Goal: Information Seeking & Learning: Learn about a topic

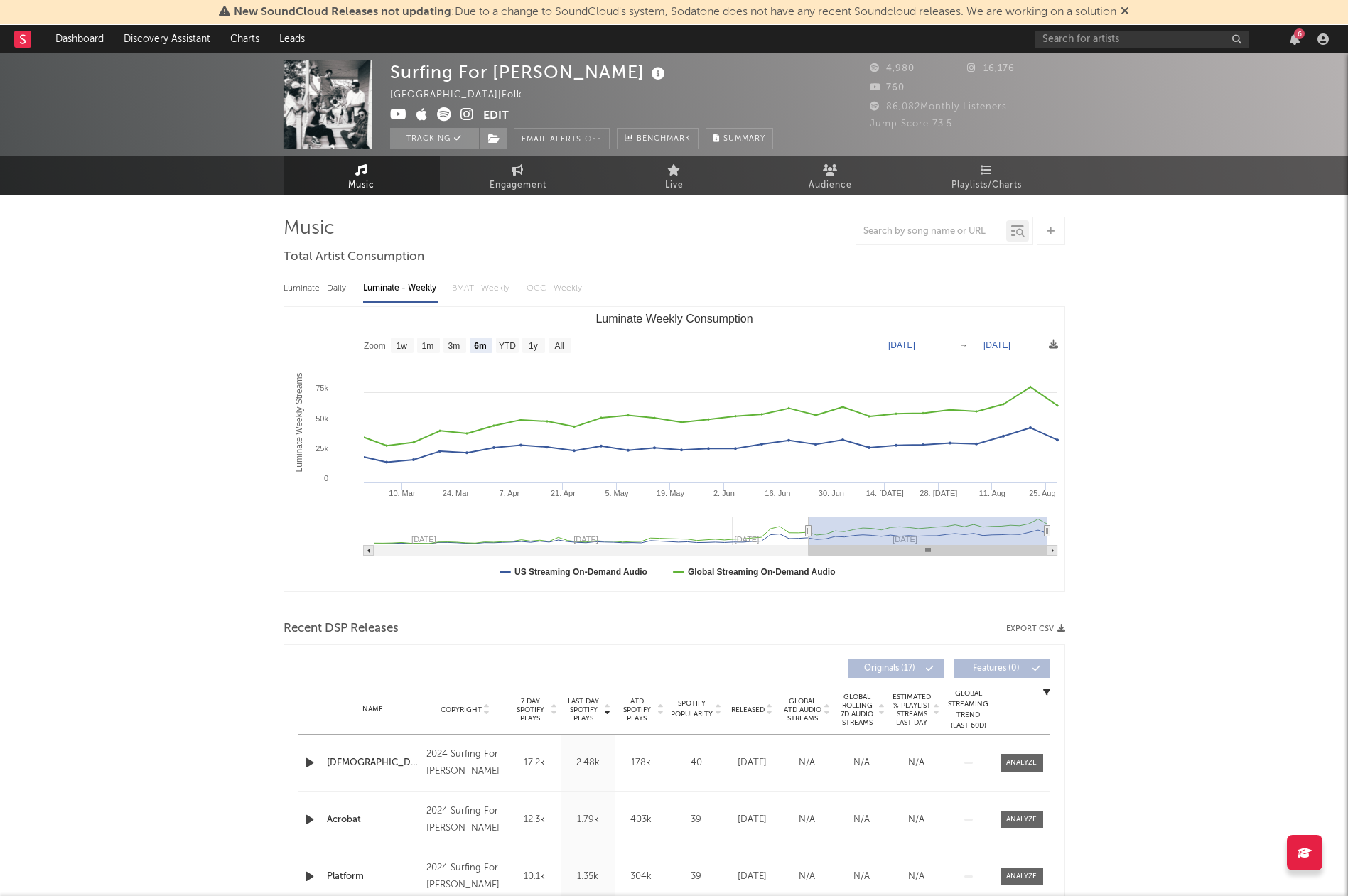
select select "6m"
click at [1119, 39] on input "text" at bounding box center [1142, 39] width 213 height 18
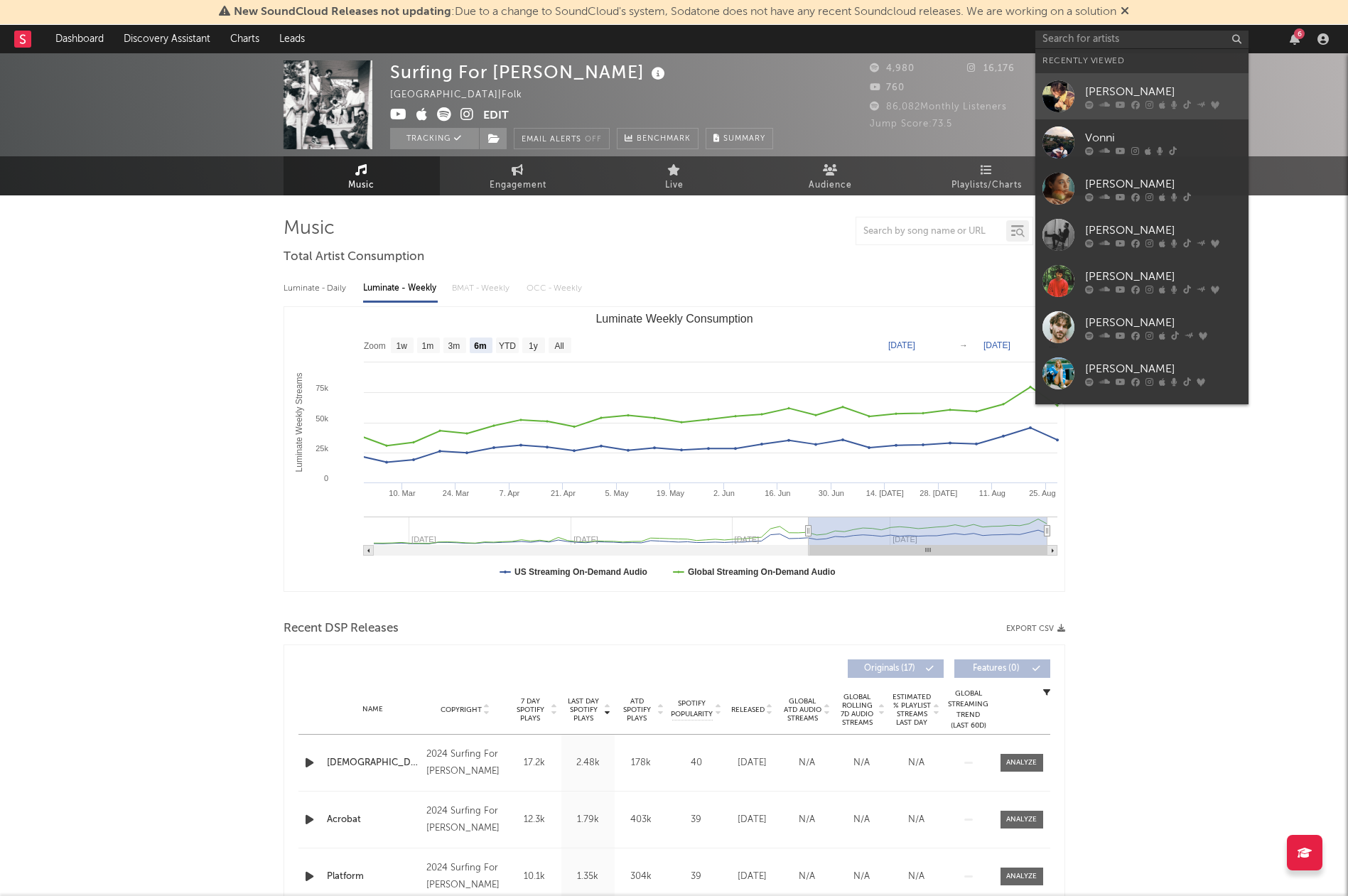
click at [1117, 84] on div "[PERSON_NAME]" at bounding box center [1164, 91] width 157 height 17
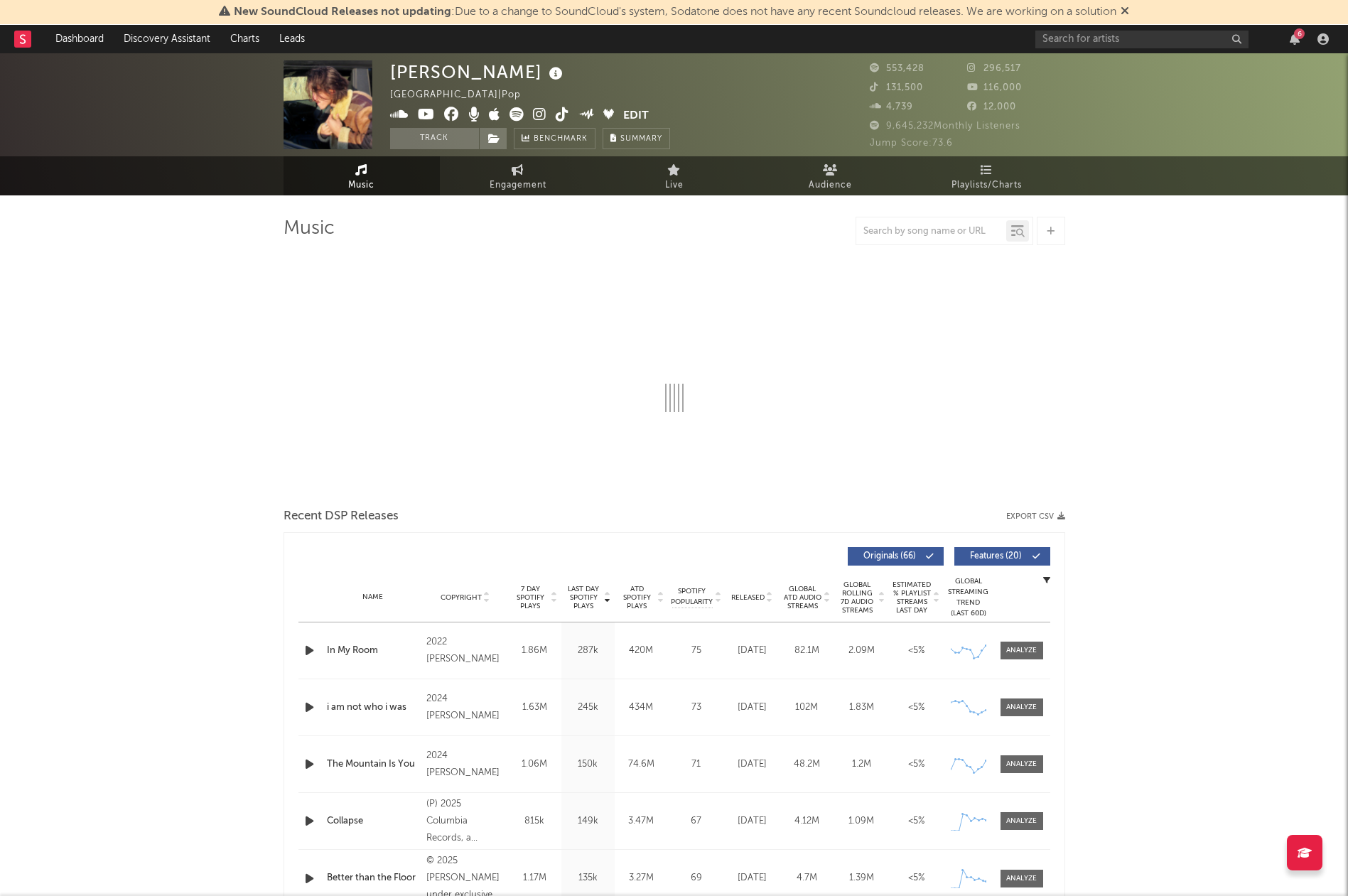
select select "6m"
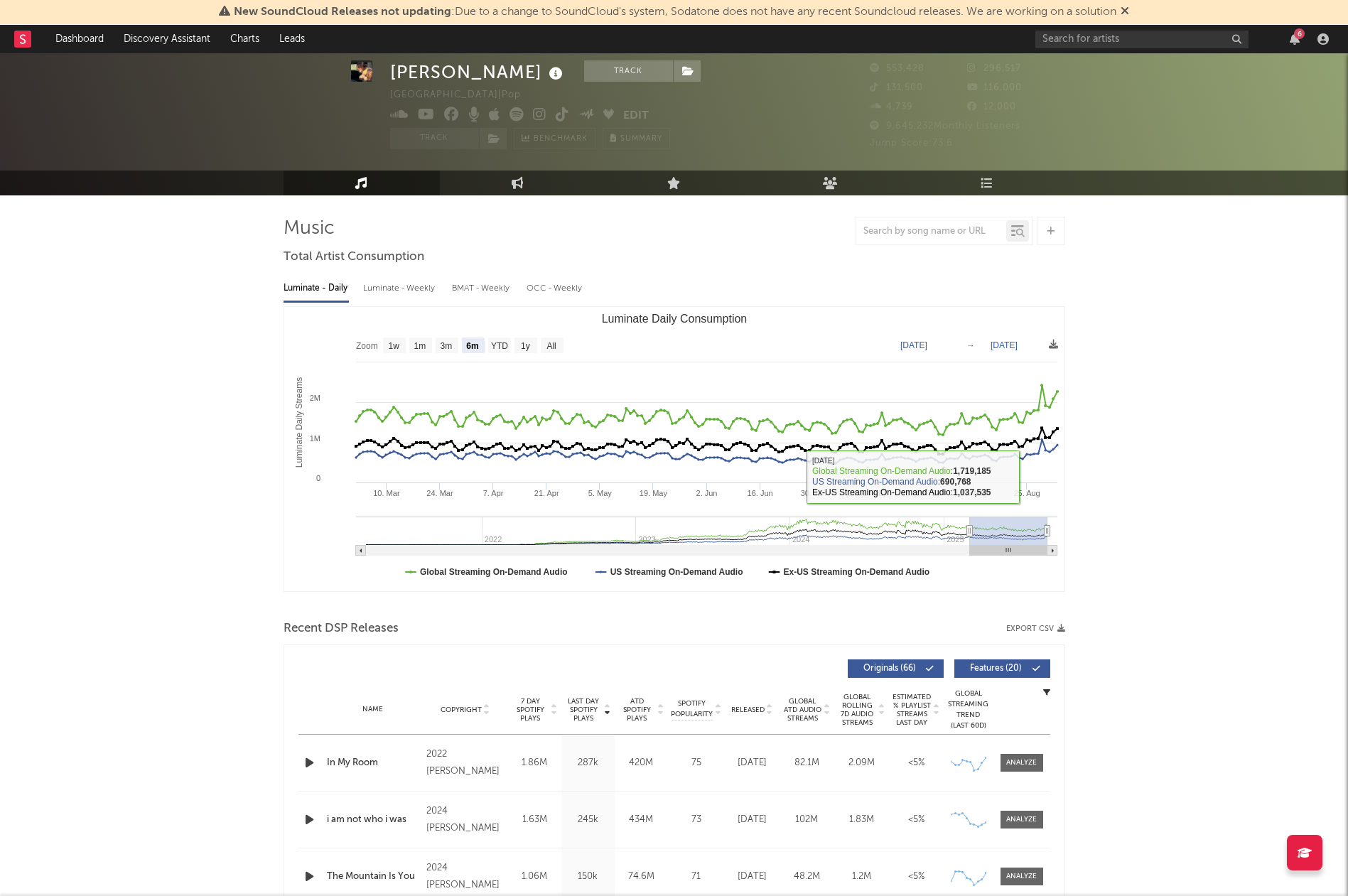
scroll to position [64, 0]
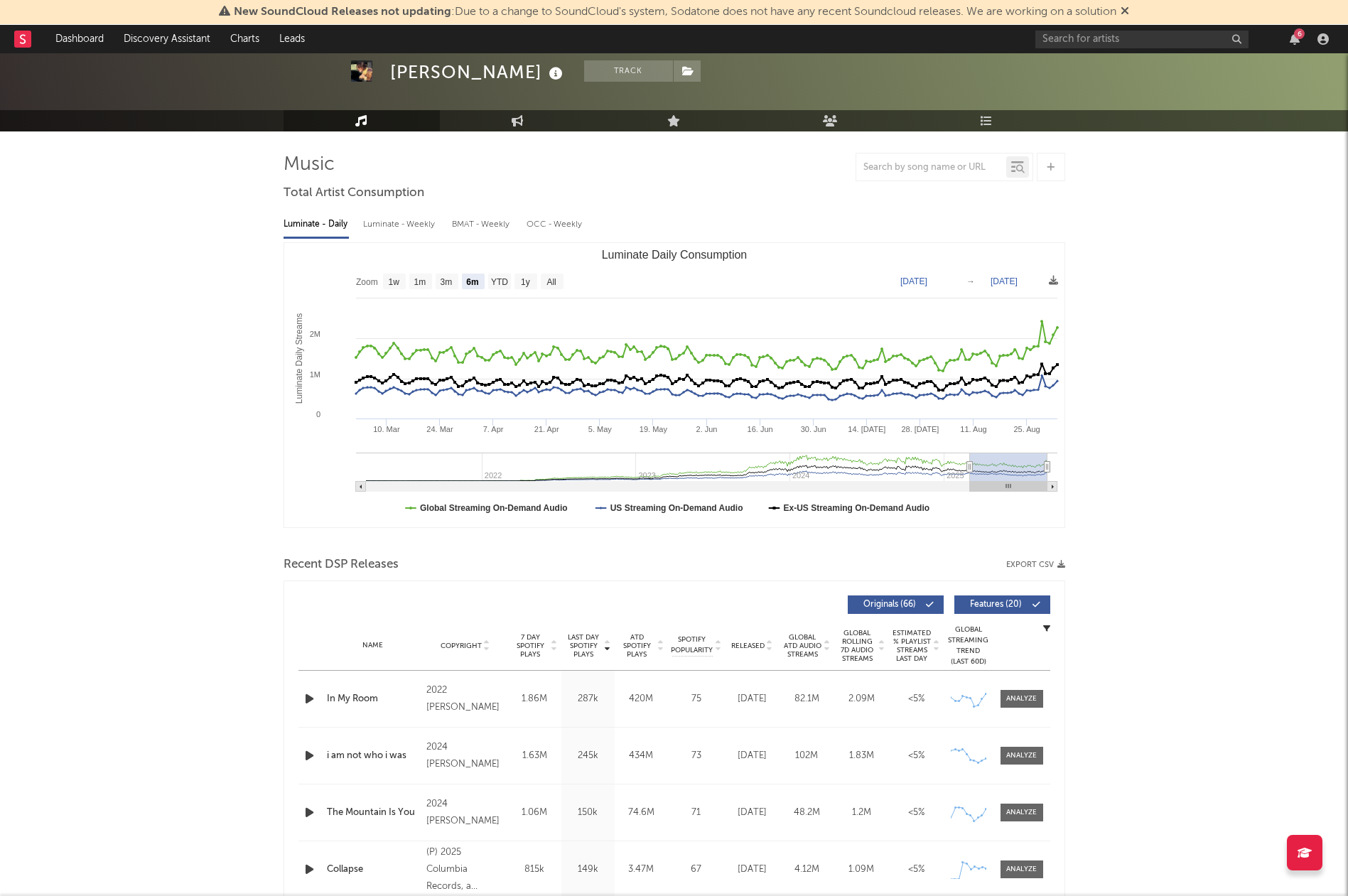
click at [622, 545] on div at bounding box center [674, 543] width 782 height 22
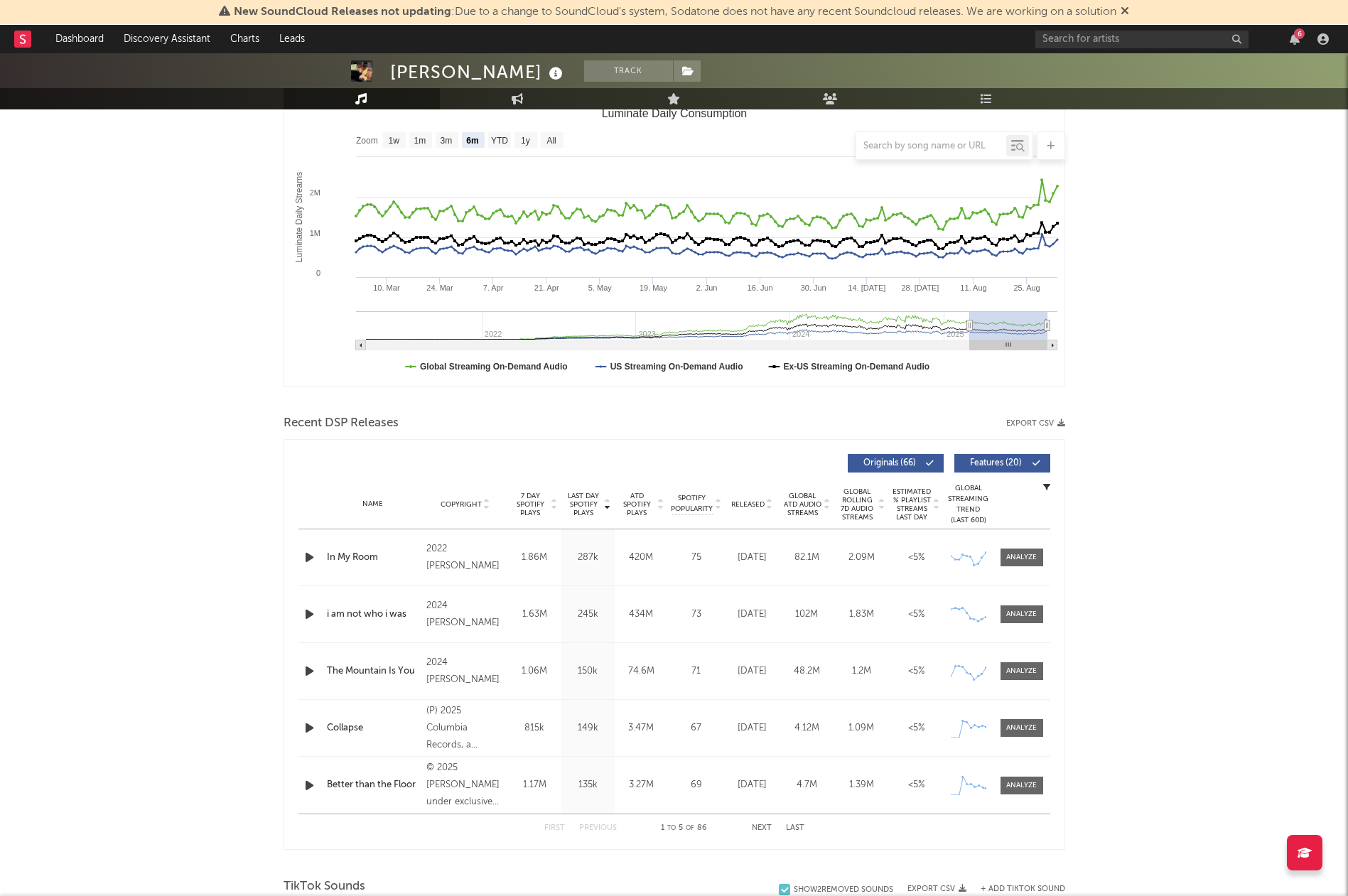
scroll to position [227, 0]
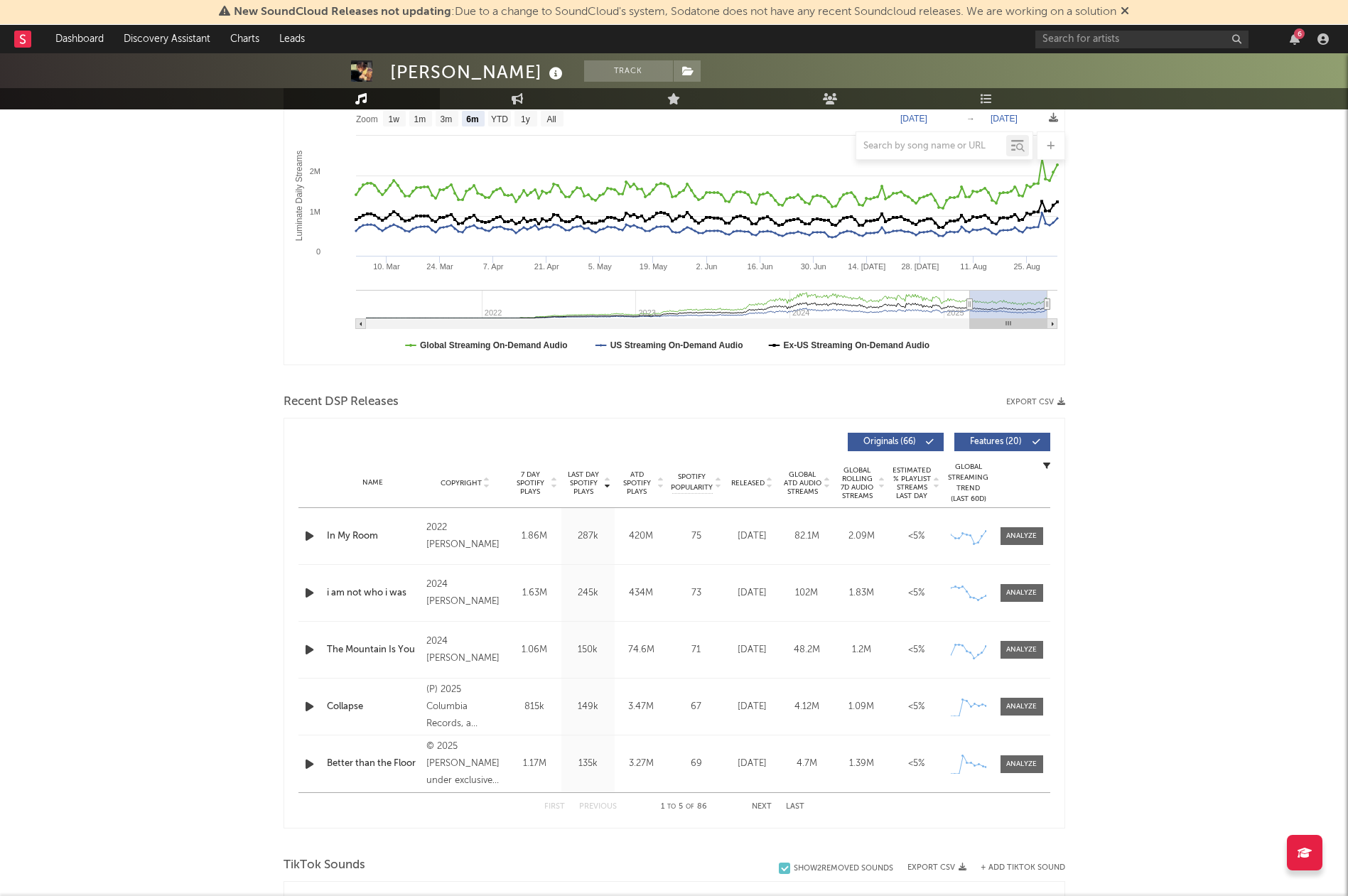
click at [594, 478] on span "Last Day Spotify Plays" at bounding box center [584, 483] width 38 height 26
click at [764, 804] on button "Next" at bounding box center [762, 807] width 20 height 8
click at [765, 807] on button "Next" at bounding box center [762, 807] width 20 height 8
click at [588, 808] on button "Previous" at bounding box center [598, 807] width 38 height 8
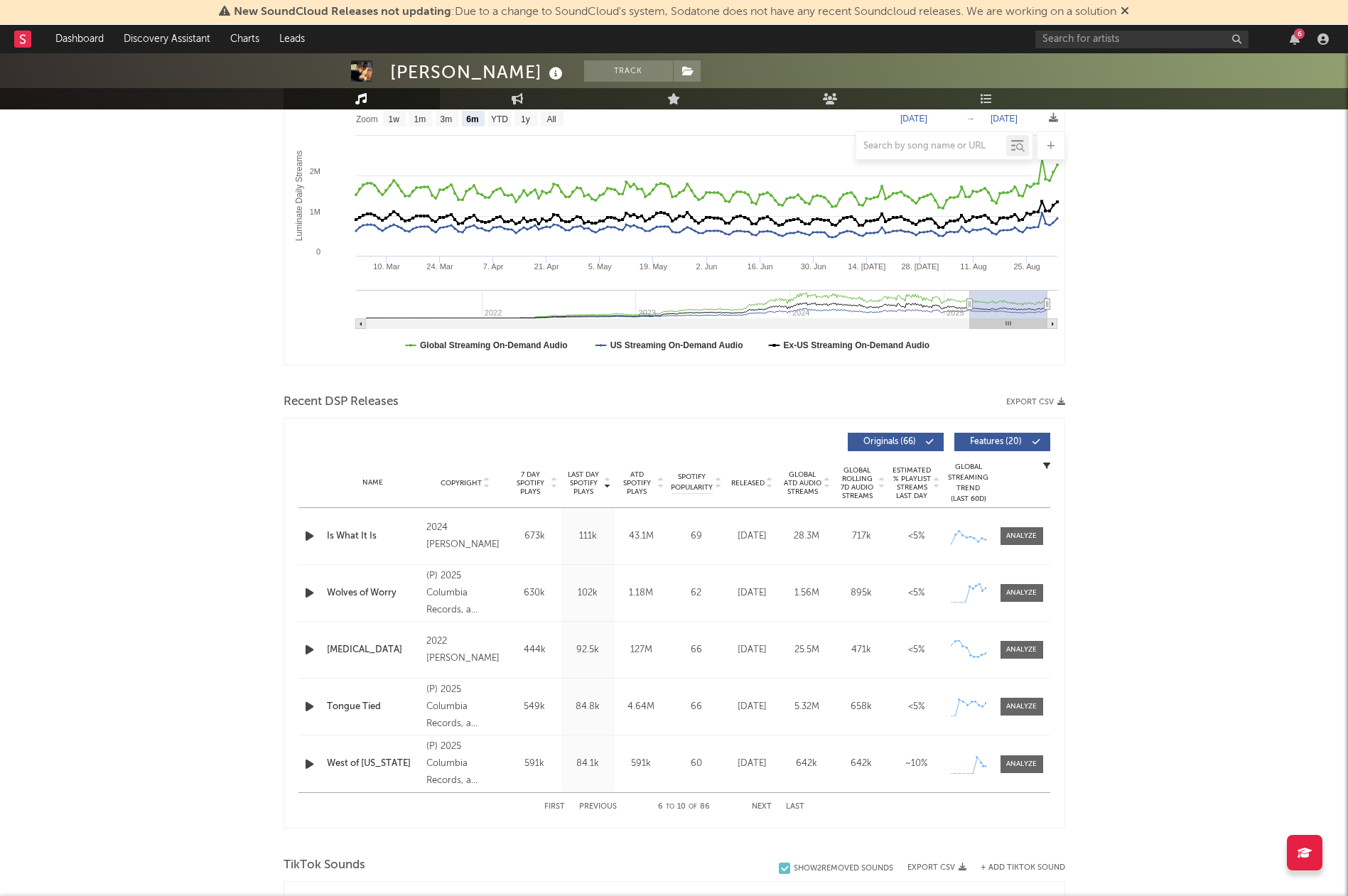
click at [757, 803] on button "Next" at bounding box center [762, 807] width 20 height 8
click at [760, 806] on button "Next" at bounding box center [762, 807] width 20 height 8
click at [560, 808] on button "First" at bounding box center [554, 807] width 21 height 8
click at [593, 476] on span "Last Day Spotify Plays" at bounding box center [584, 483] width 38 height 26
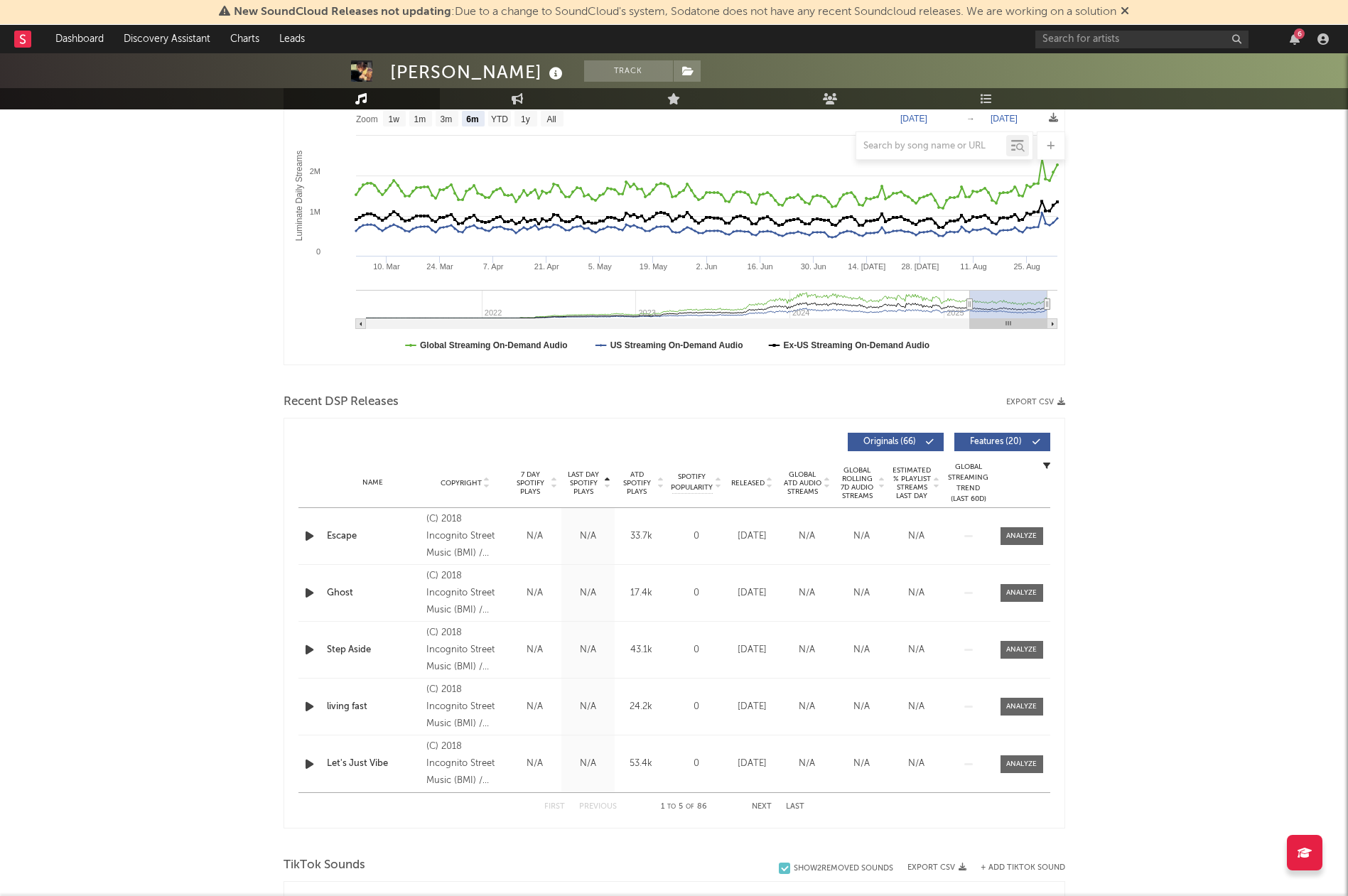
click at [593, 476] on span "Last Day Spotify Plays" at bounding box center [584, 483] width 38 height 26
click at [535, 474] on span "7 Day Spotify Plays" at bounding box center [530, 483] width 38 height 26
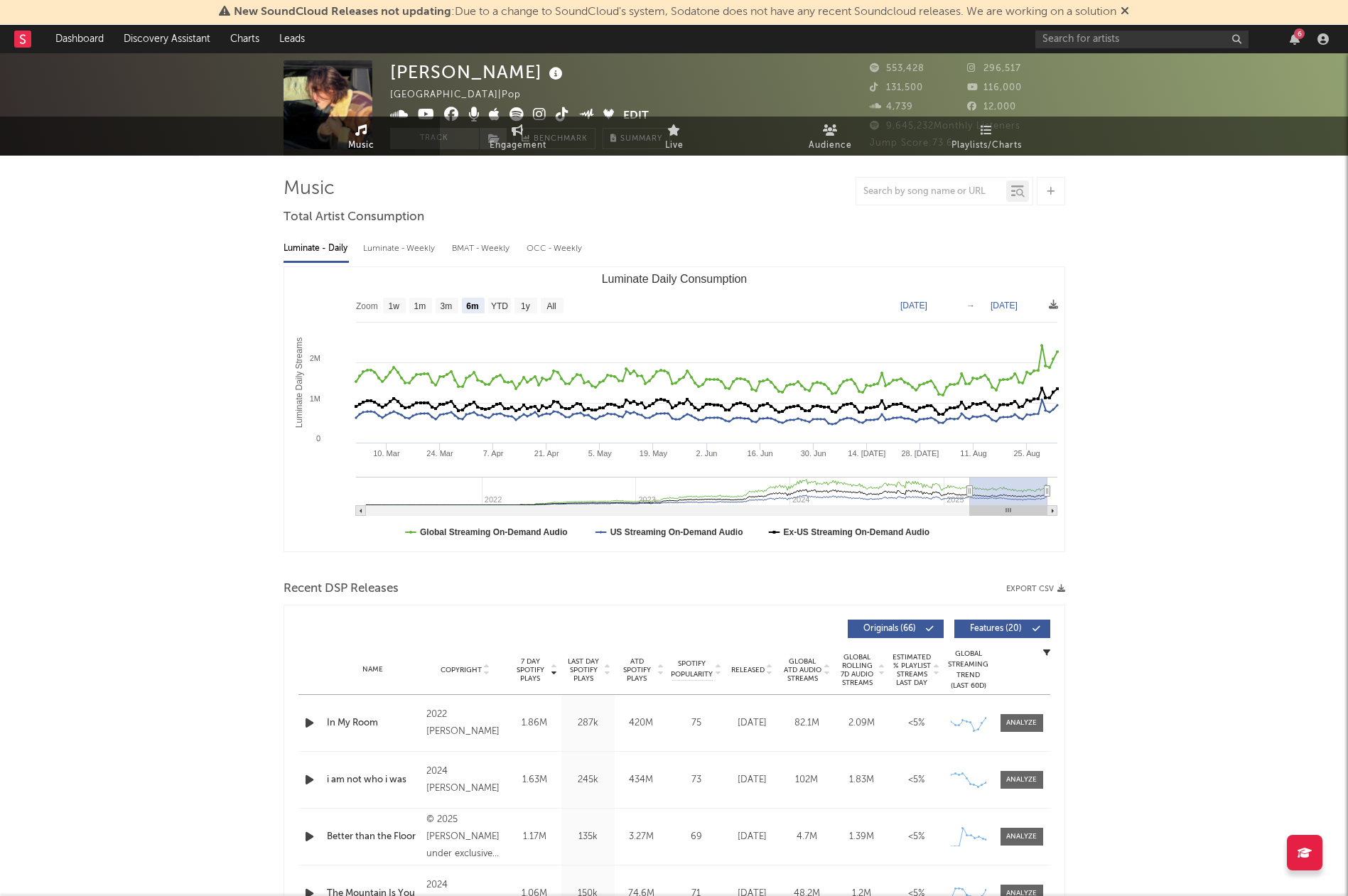
scroll to position [0, 0]
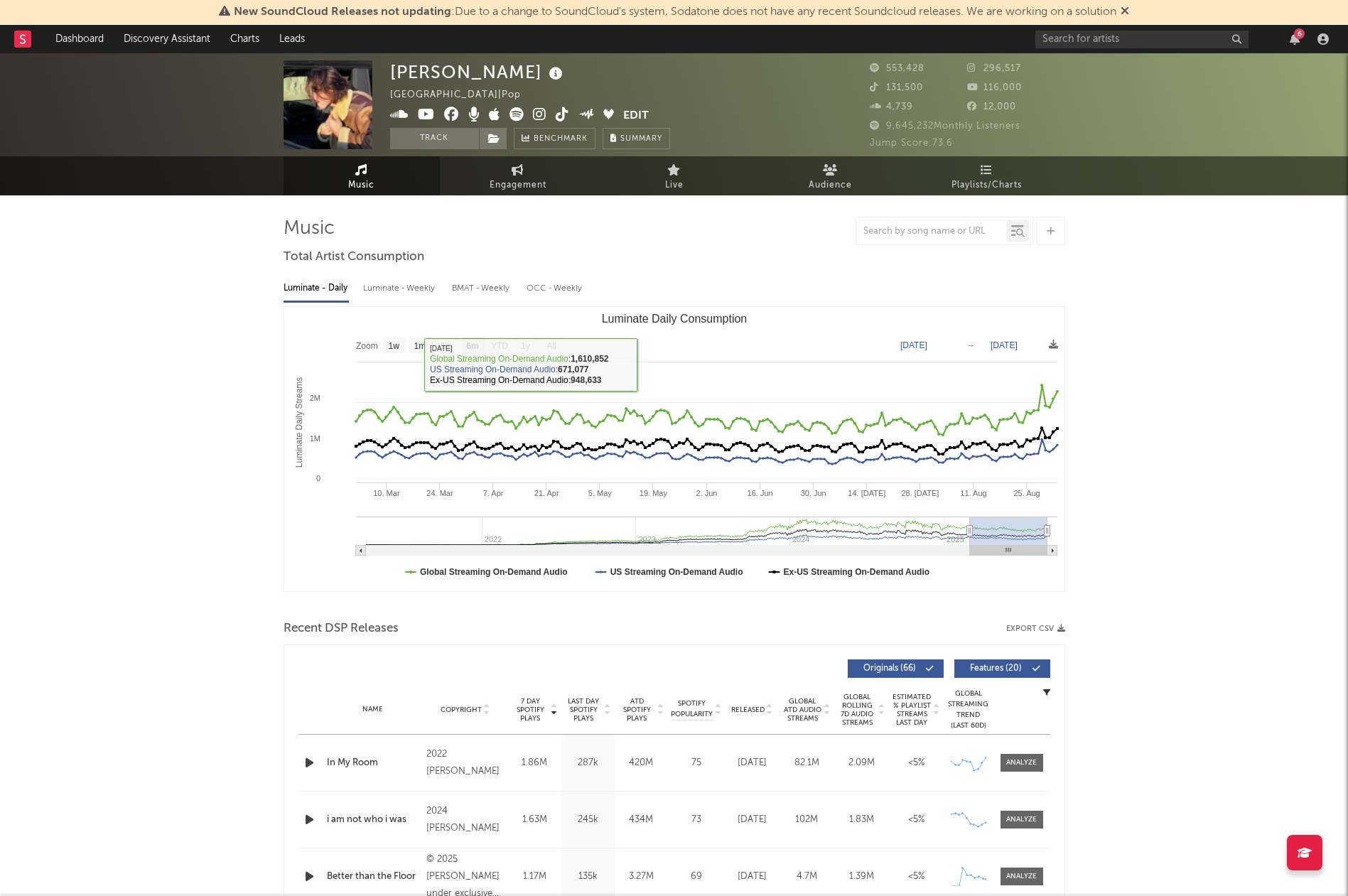
click at [403, 285] on div "Luminate - Weekly" at bounding box center [401, 288] width 74 height 24
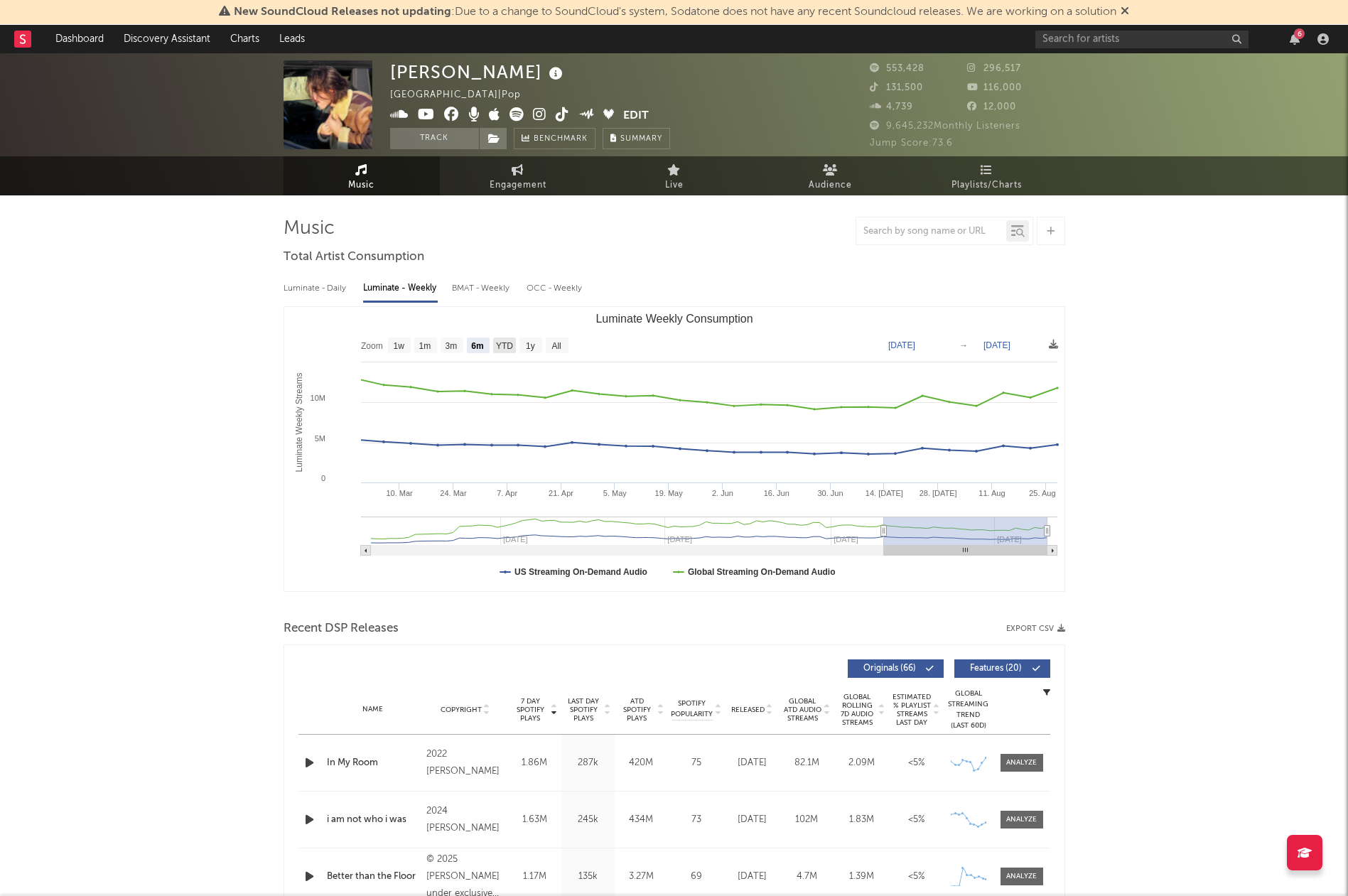
click at [509, 341] on text "YTD" at bounding box center [504, 346] width 17 height 10
select select "YTD"
type input "[DATE]"
click at [403, 352] on rect "Luminate Weekly Consumption" at bounding box center [399, 346] width 22 height 16
select select "1w"
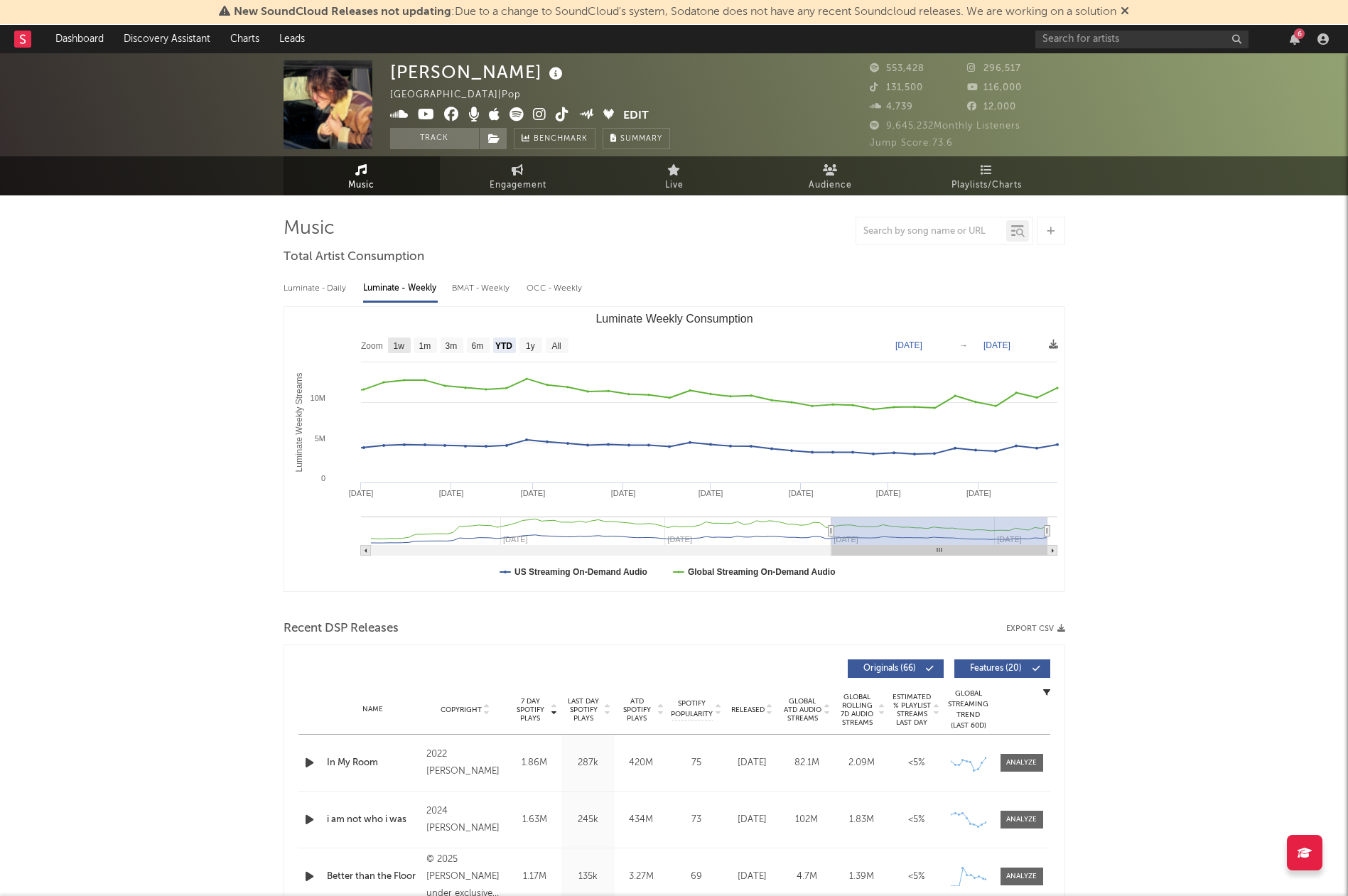
type input "[DATE]"
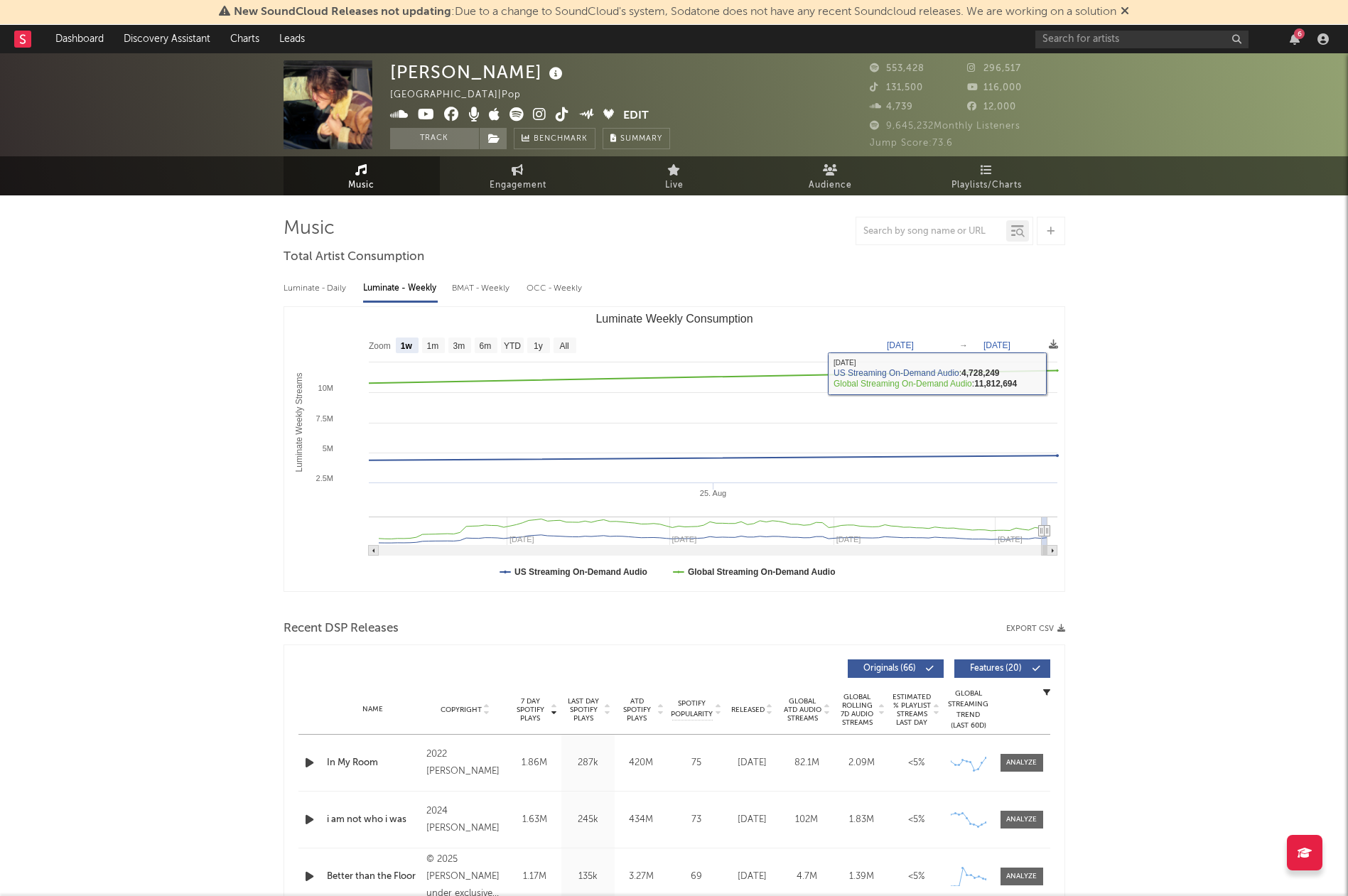
click at [305, 287] on div "Luminate - Daily" at bounding box center [316, 288] width 65 height 24
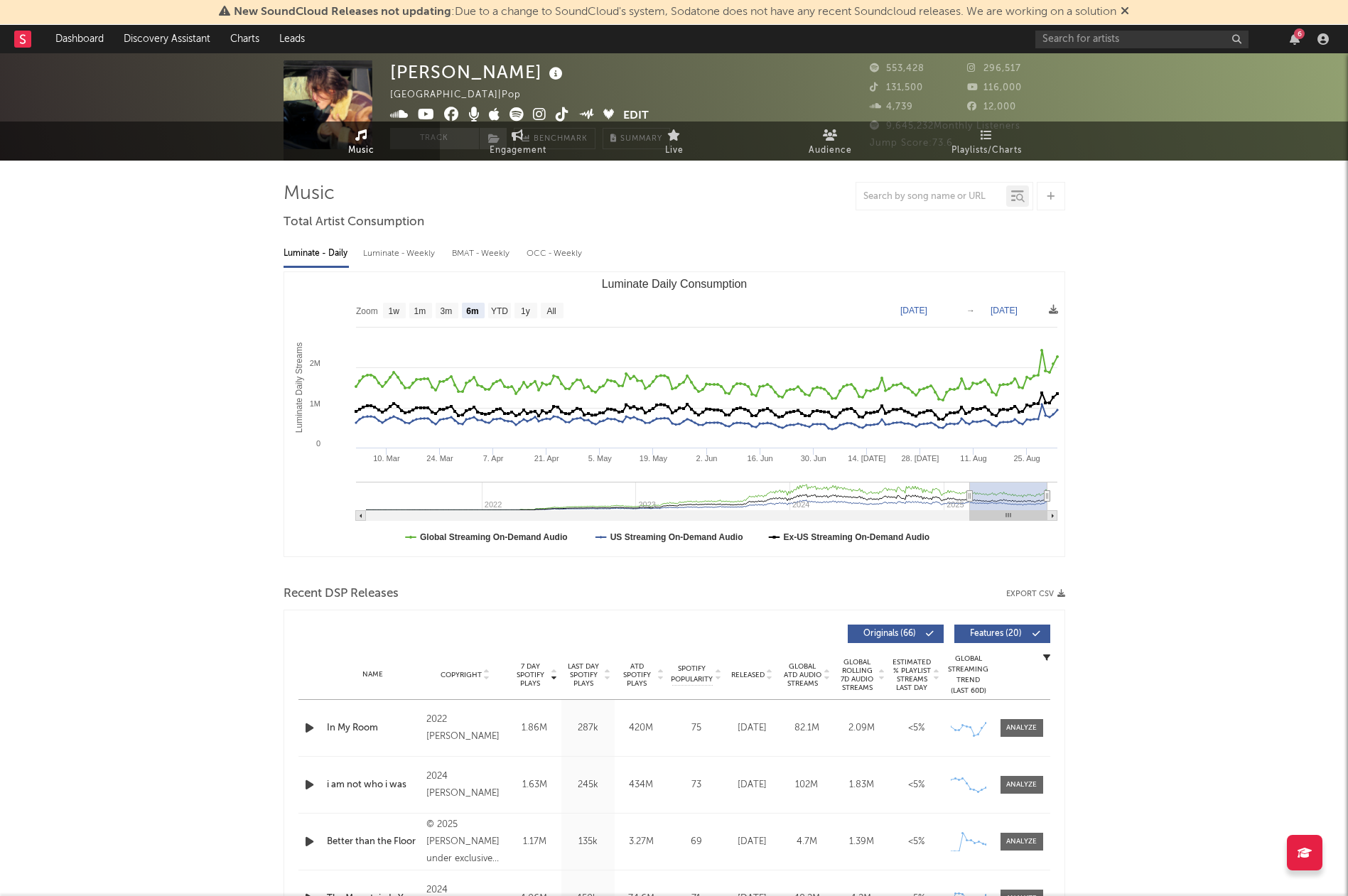
scroll to position [38, 0]
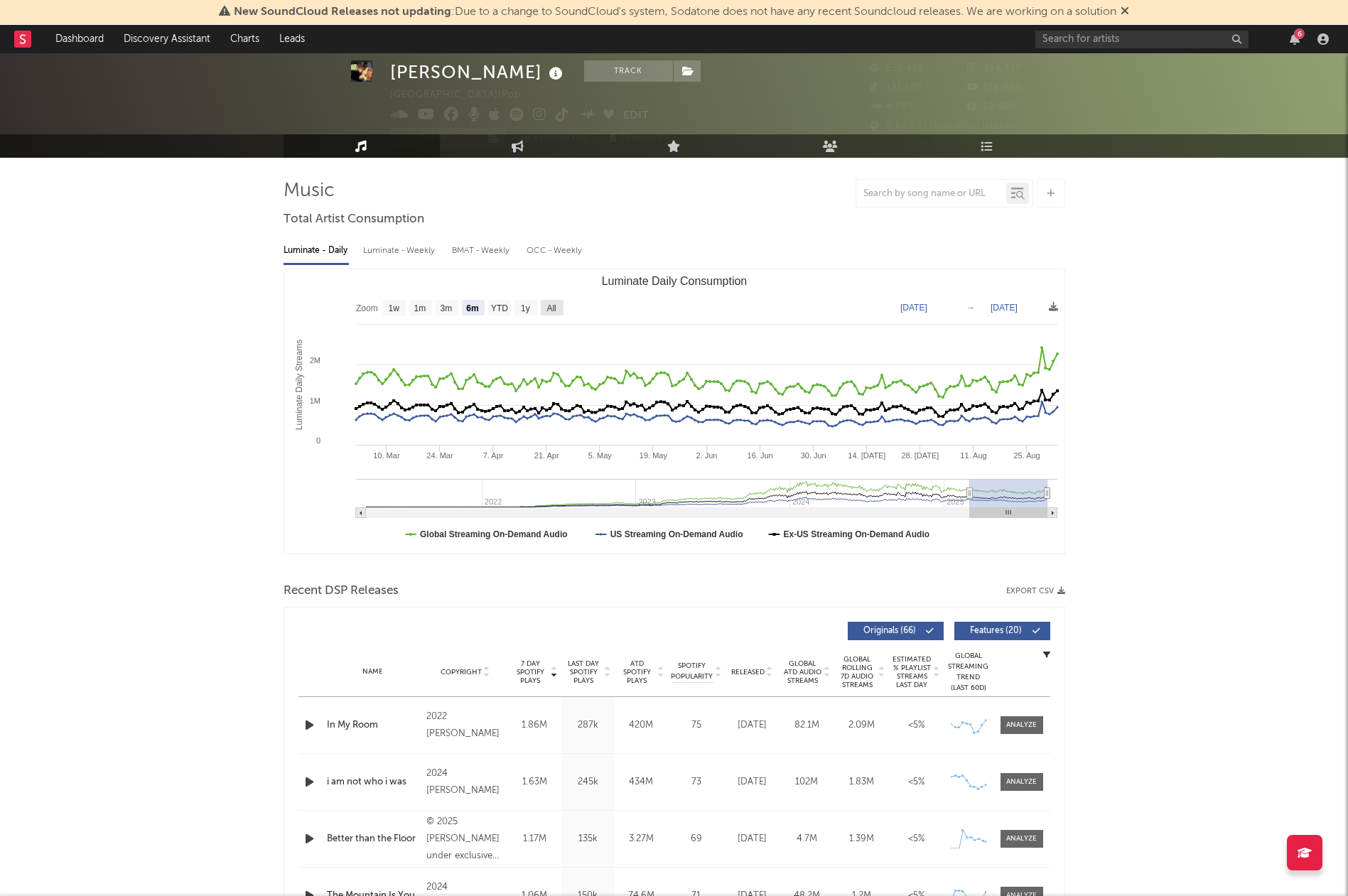
click at [543, 304] on rect "Luminate Daily Consumption" at bounding box center [552, 308] width 22 height 16
select select "All"
type input "[DATE]"
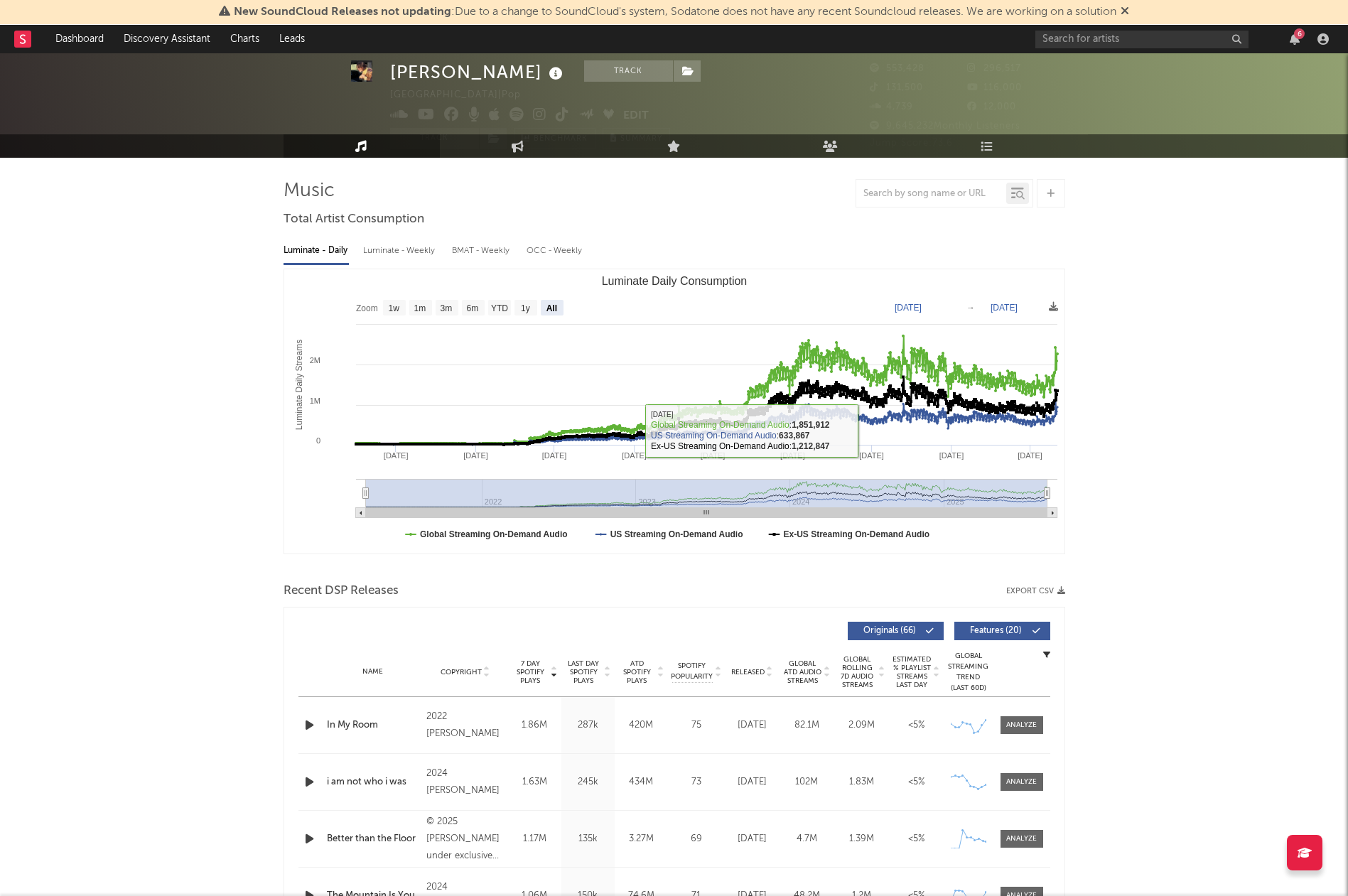
scroll to position [47, 0]
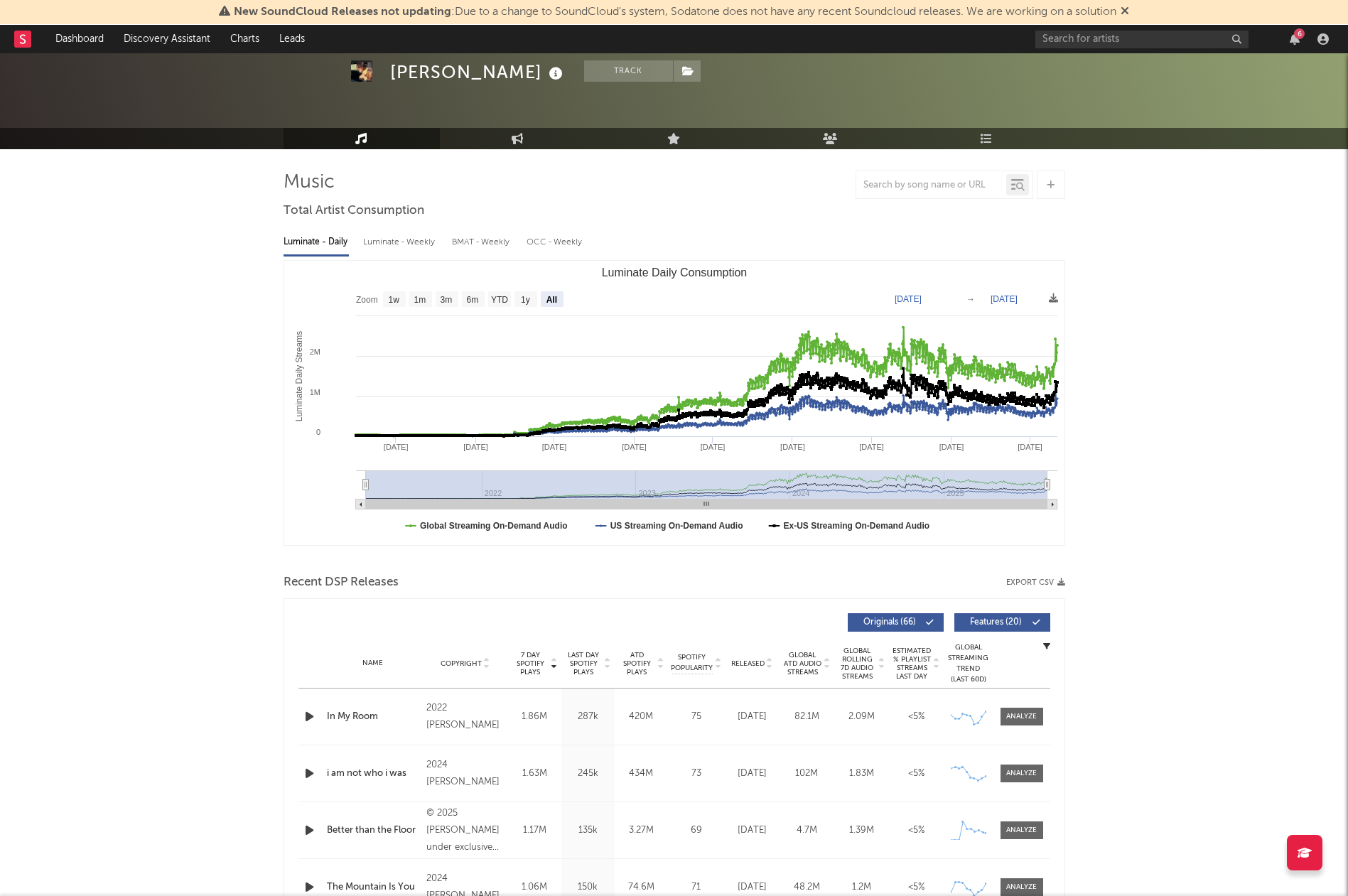
click at [997, 619] on span "Features ( 20 )" at bounding box center [996, 622] width 65 height 9
click at [1005, 620] on span at bounding box center [1005, 622] width 2 height 9
